Goal: Task Accomplishment & Management: Complete application form

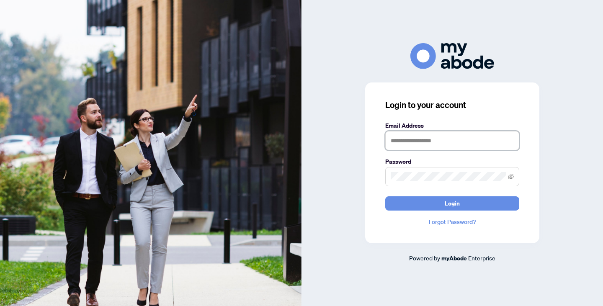
click at [417, 147] on input "text" at bounding box center [452, 140] width 134 height 19
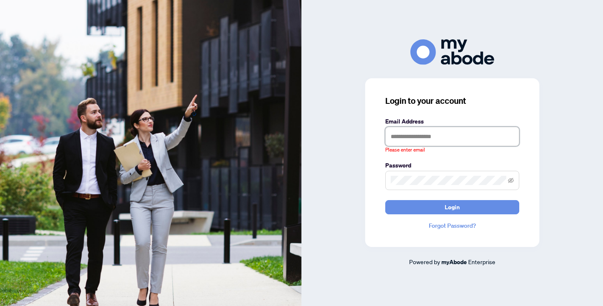
type input "**********"
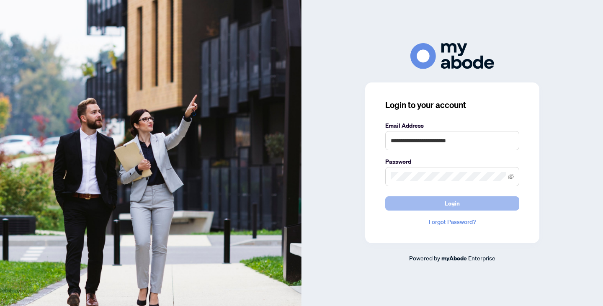
click at [452, 204] on span "Login" at bounding box center [452, 203] width 15 height 13
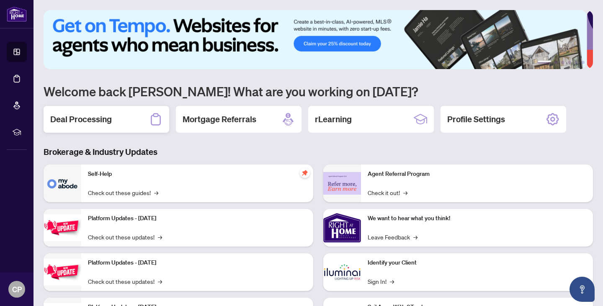
click at [83, 126] on div "Deal Processing" at bounding box center [107, 119] width 126 height 27
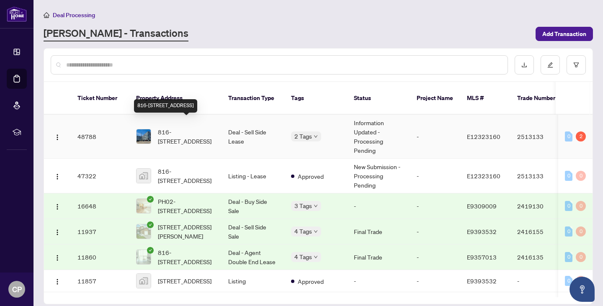
click at [187, 127] on span "816-1900 Simcoe St, Oshawa, Ontario L1G 4Y3, Canada" at bounding box center [186, 136] width 57 height 18
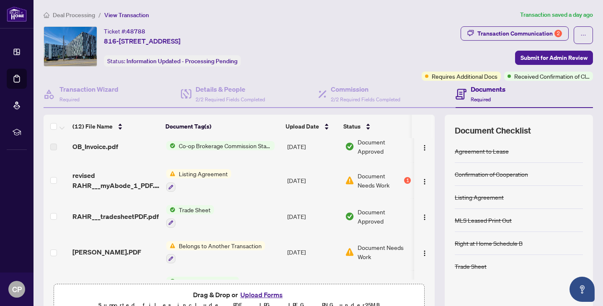
scroll to position [41, 0]
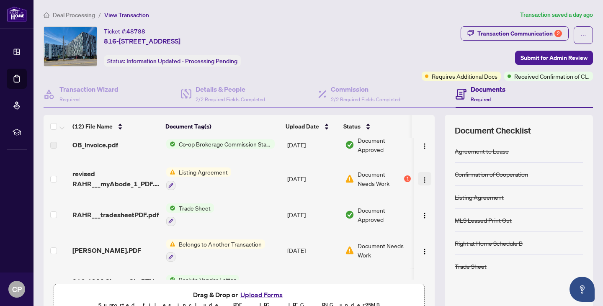
click at [421, 177] on img "button" at bounding box center [424, 180] width 7 height 7
click at [249, 290] on button "Upload Forms" at bounding box center [261, 294] width 47 height 11
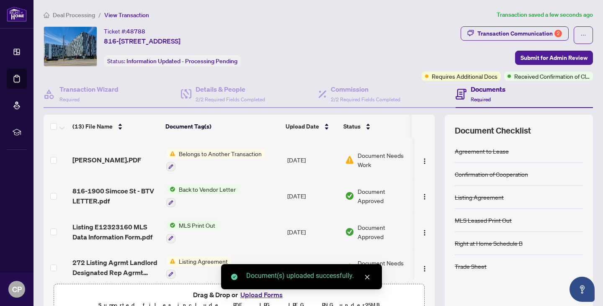
scroll to position [44, 0]
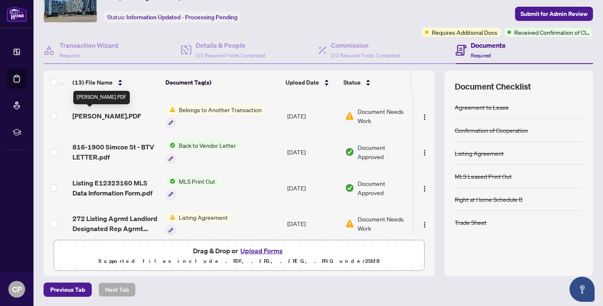
click at [96, 115] on span "rHome.PDF" at bounding box center [106, 116] width 69 height 10
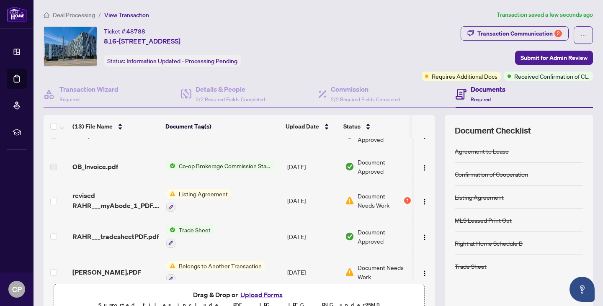
scroll to position [54, 0]
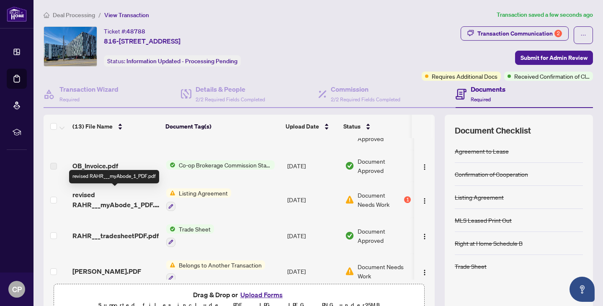
click at [121, 203] on span "revised RAHR___myAbode_1_PDF.pdf" at bounding box center [115, 200] width 87 height 20
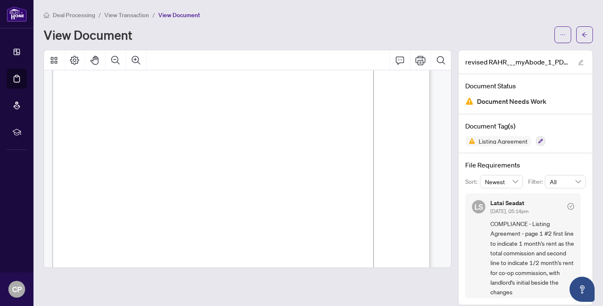
scroll to position [27, 0]
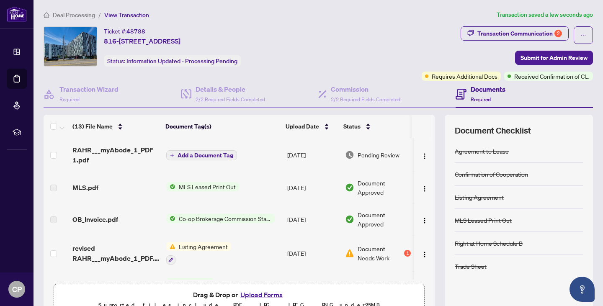
click at [199, 155] on span "Add a Document Tag" at bounding box center [206, 155] width 56 height 6
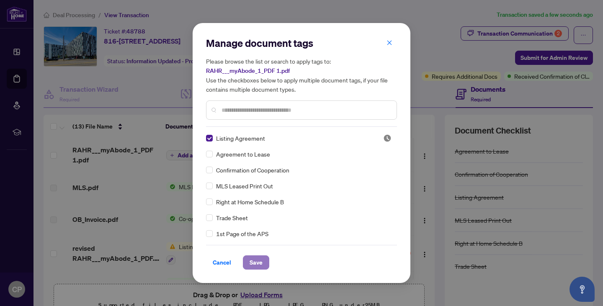
click at [260, 265] on span "Save" at bounding box center [256, 262] width 13 height 13
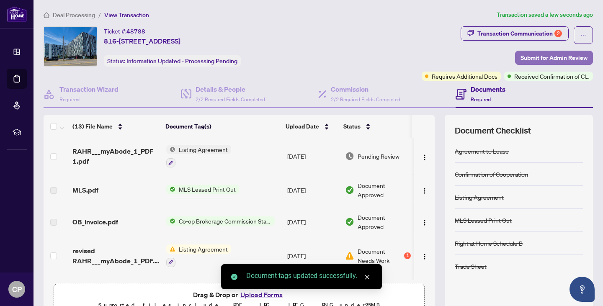
click at [527, 64] on button "Submit for Admin Review" at bounding box center [554, 58] width 78 height 14
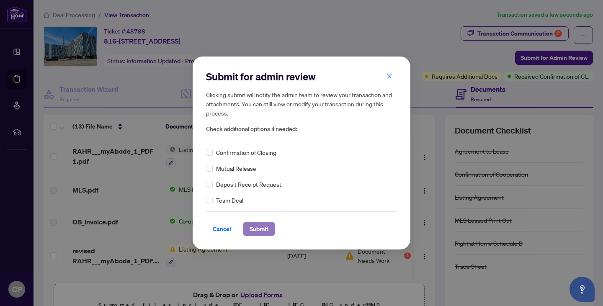
click at [253, 230] on span "Submit" at bounding box center [259, 228] width 19 height 13
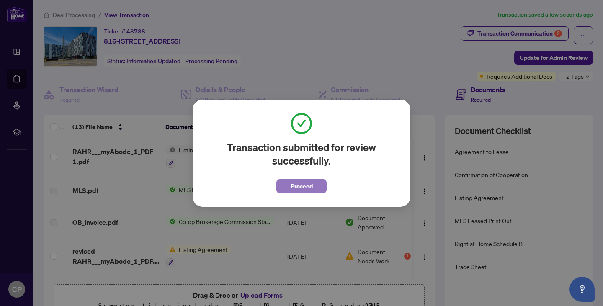
click at [308, 191] on span "Proceed" at bounding box center [302, 186] width 22 height 13
